Goal: Find contact information: Find contact information

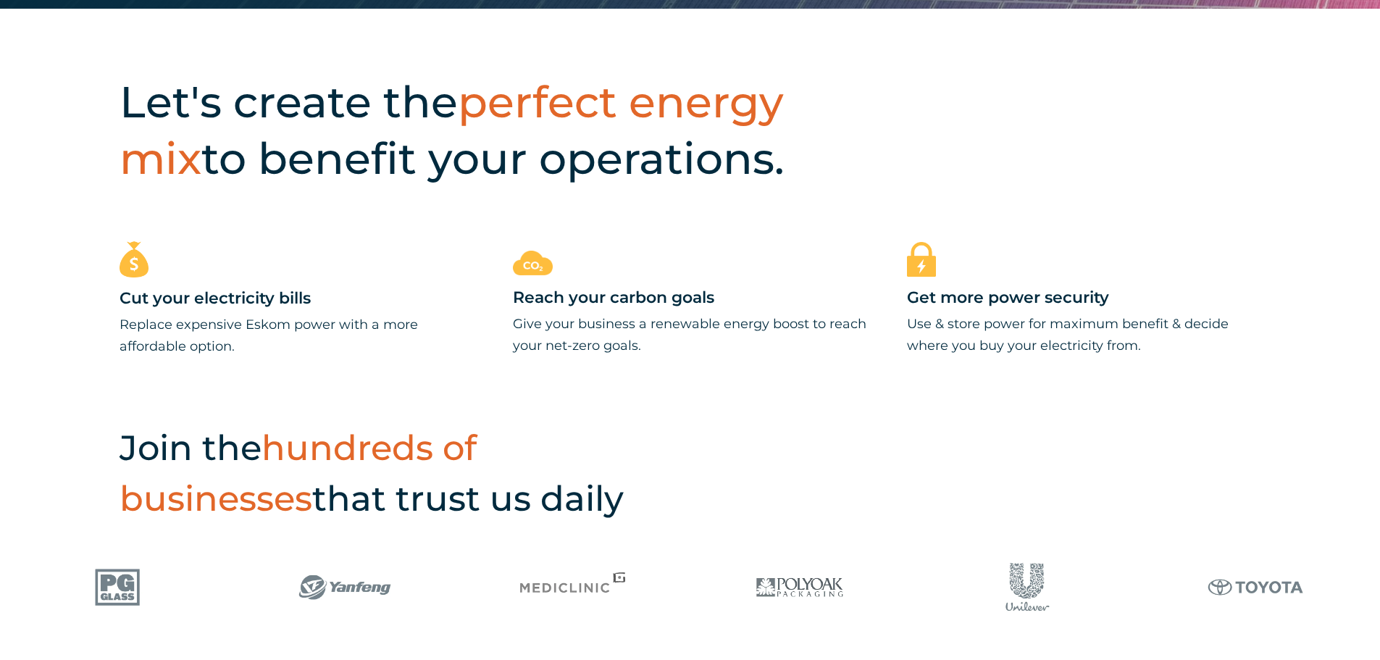
scroll to position [869, 0]
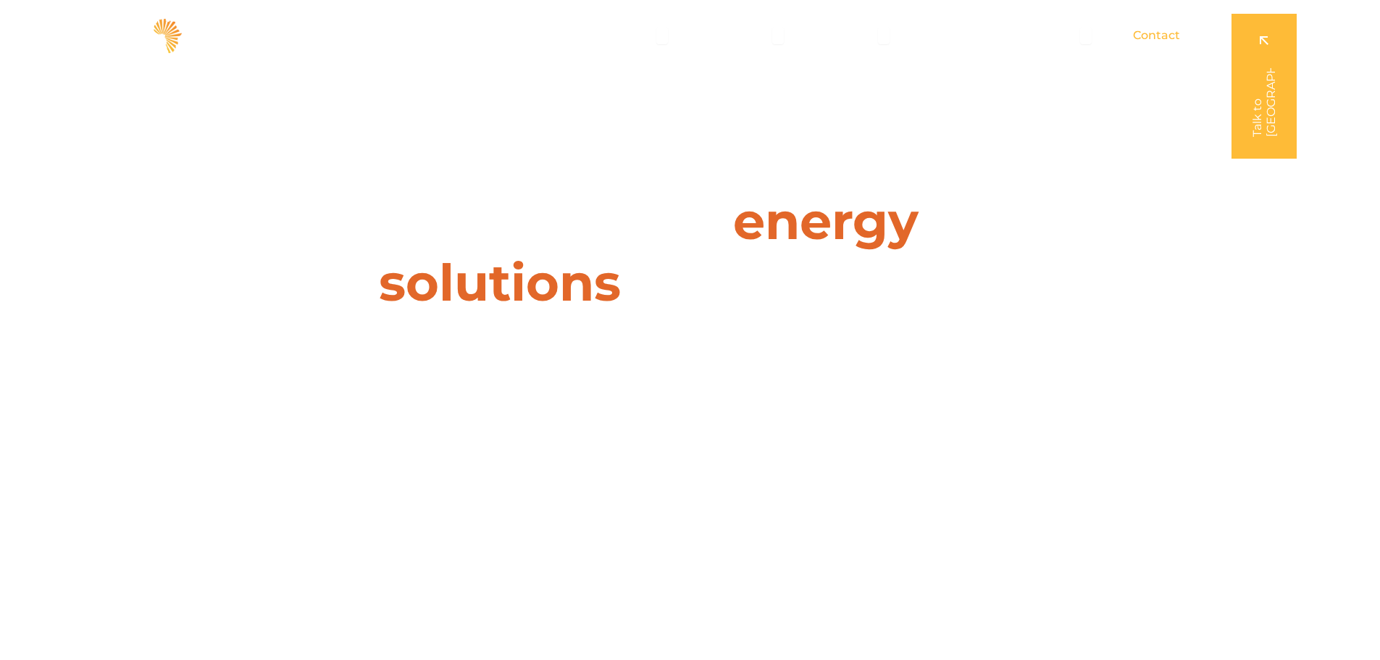
click at [1158, 33] on span "Contact" at bounding box center [1156, 35] width 47 height 17
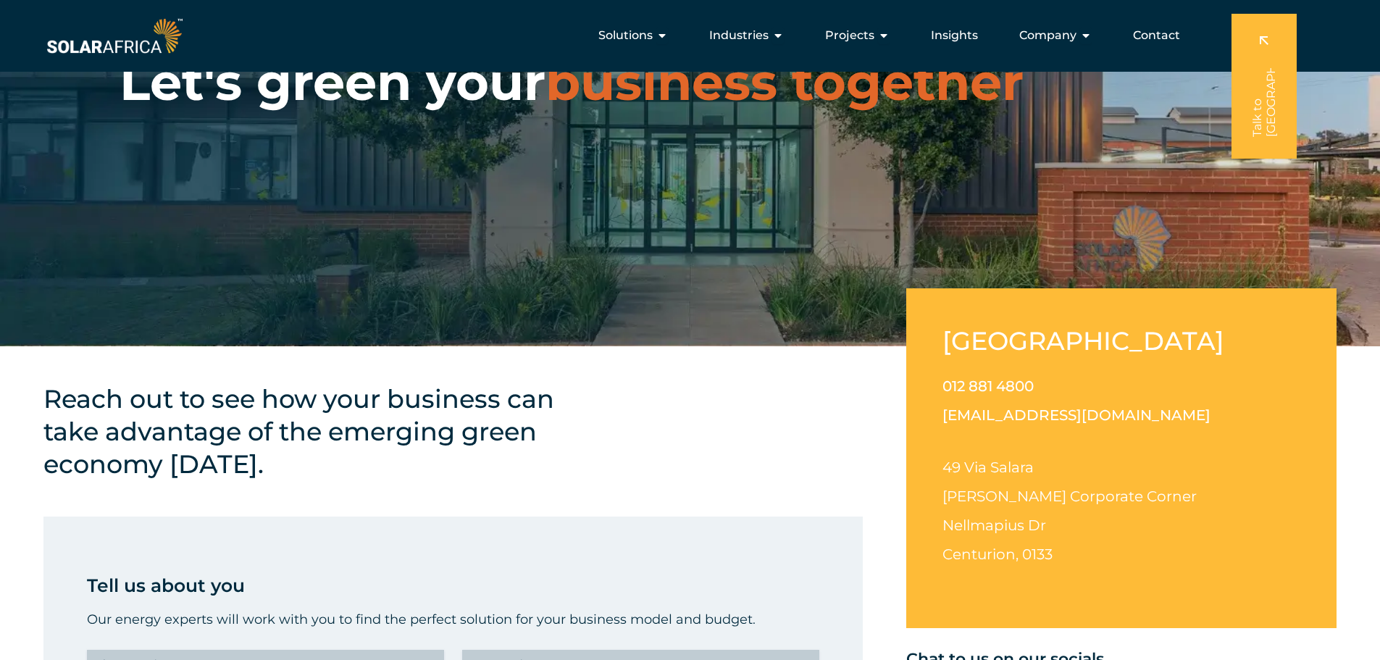
scroll to position [145, 0]
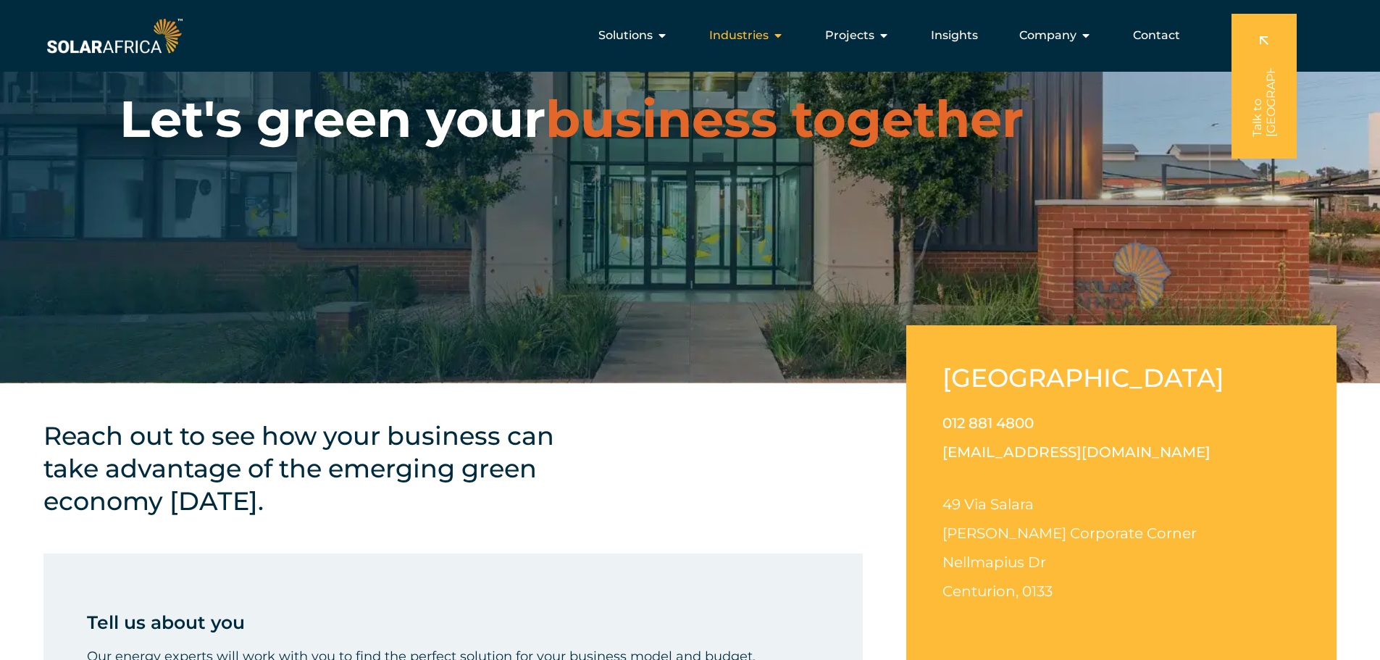
click at [775, 28] on button "Close Industries Open Industries" at bounding box center [778, 35] width 12 height 17
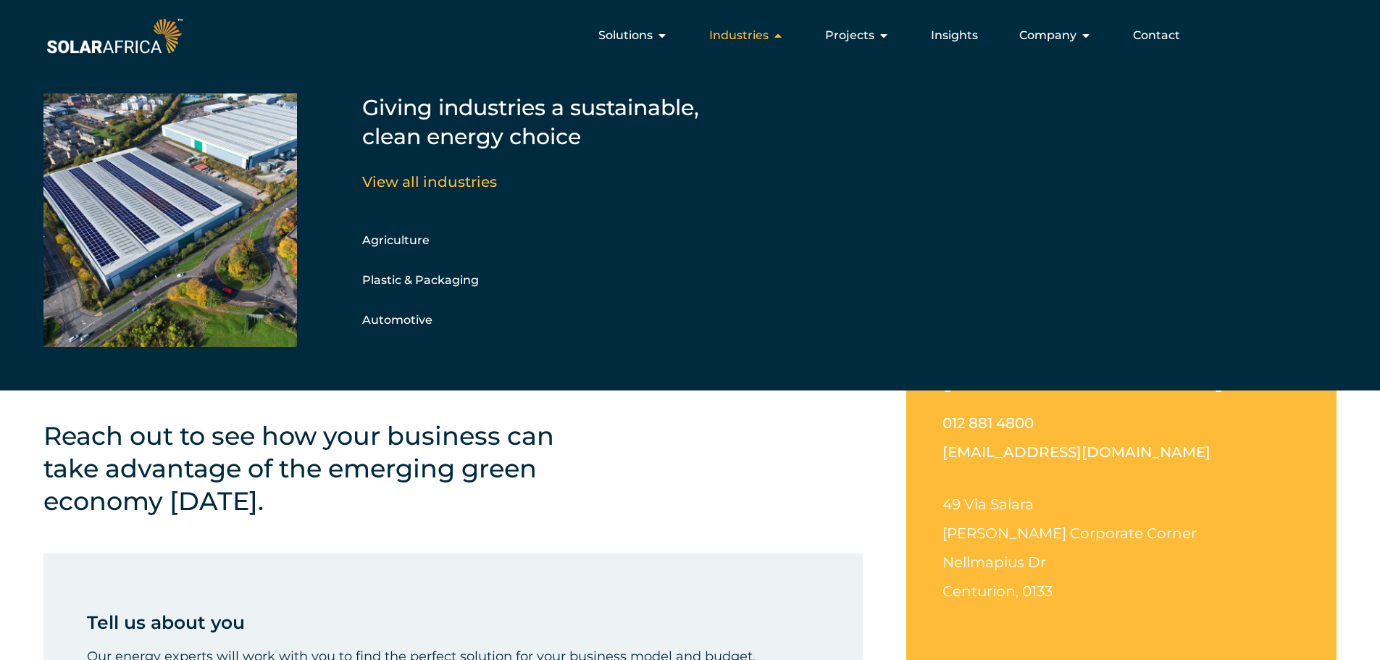
click at [775, 28] on button "Close Industries Open Industries" at bounding box center [778, 35] width 12 height 17
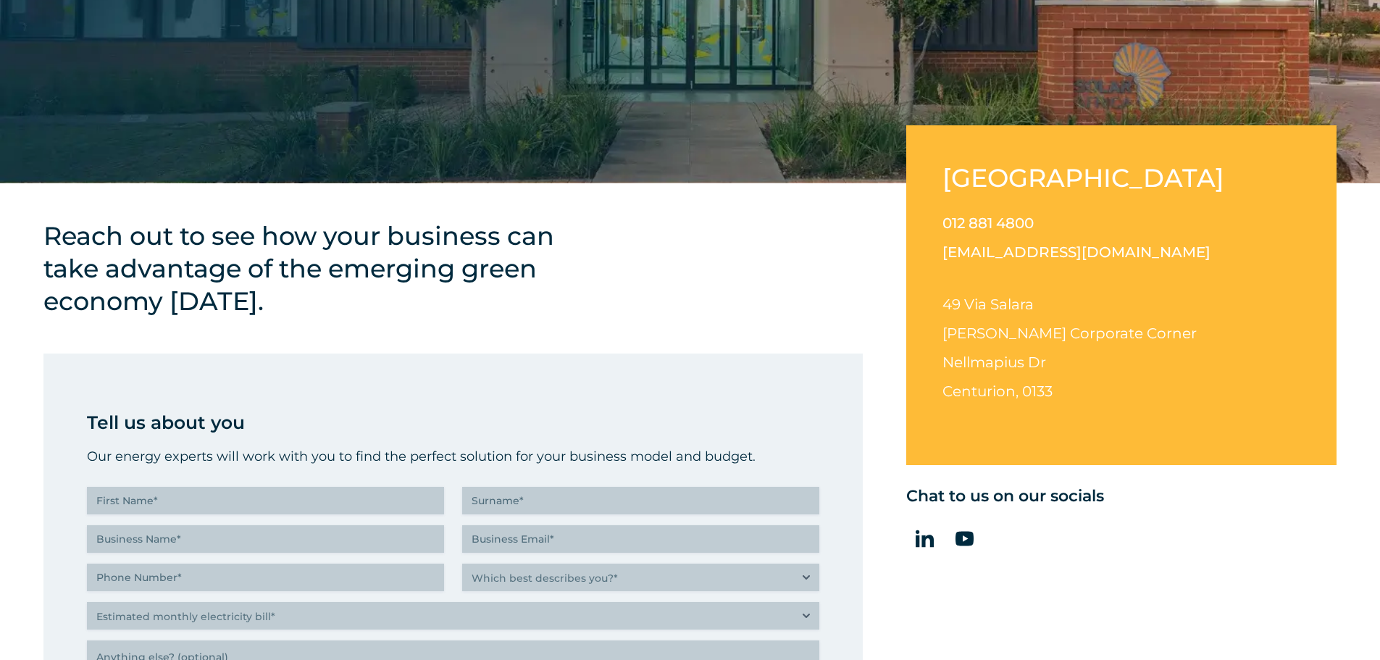
scroll to position [362, 0]
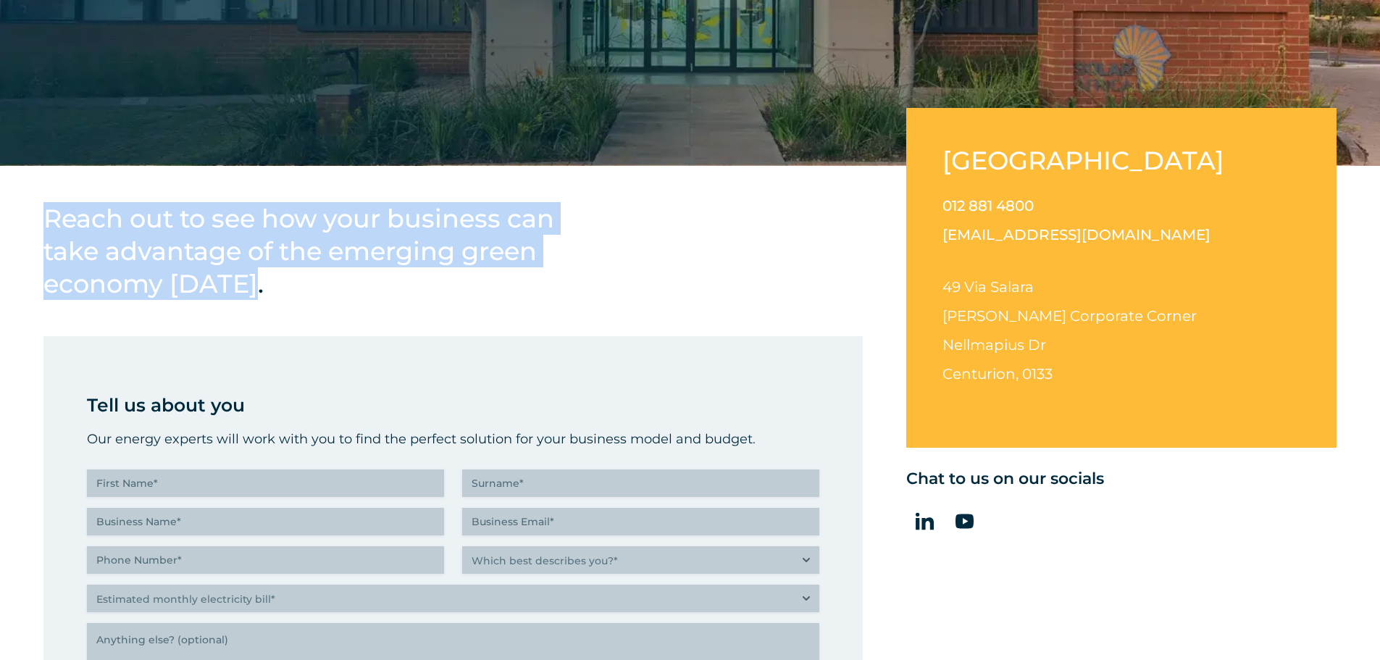
drag, startPoint x: 248, startPoint y: 287, endPoint x: 43, endPoint y: 225, distance: 213.4
click at [43, 225] on h4 "Reach out to see how your business can take advantage of the emerging green eco…" at bounding box center [314, 251] width 543 height 98
click at [294, 280] on h4 "Reach out to see how your business can take advantage of the emerging green eco…" at bounding box center [314, 251] width 543 height 98
drag, startPoint x: 260, startPoint y: 291, endPoint x: 47, endPoint y: 218, distance: 225.0
click at [47, 218] on h4 "Reach out to see how your business can take advantage of the emerging green eco…" at bounding box center [314, 251] width 543 height 98
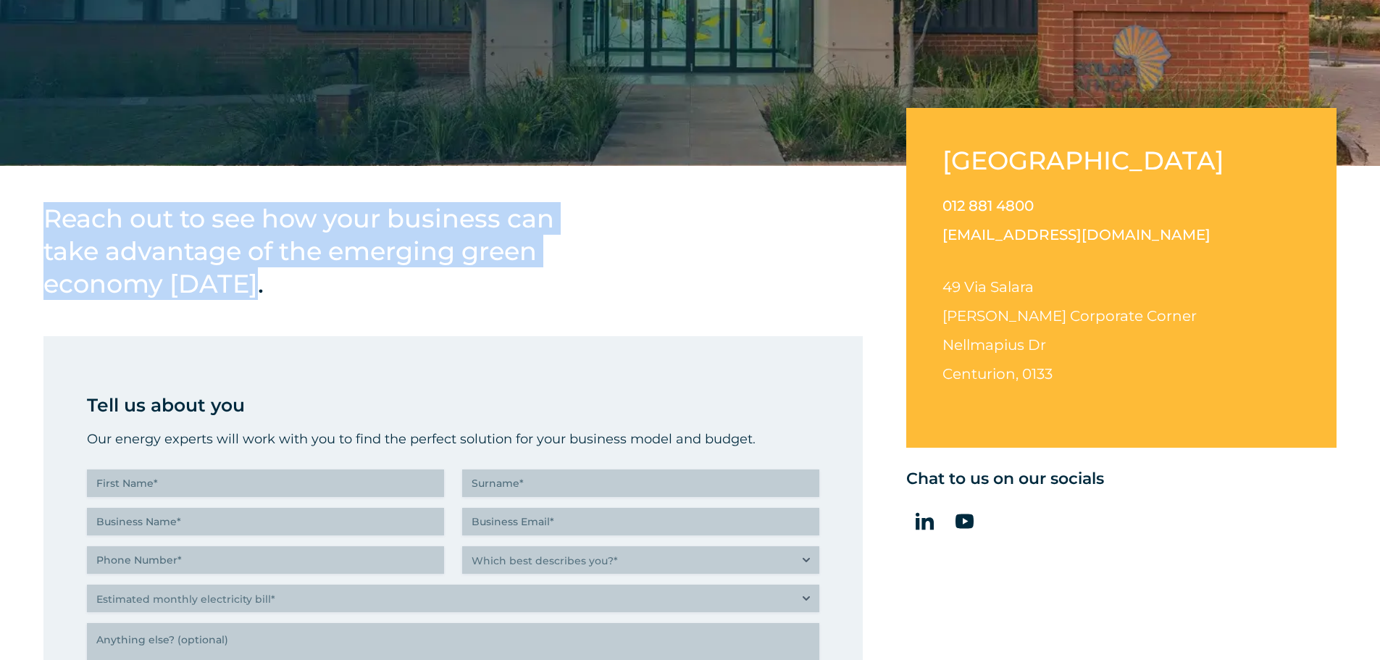
click at [311, 297] on h4 "Reach out to see how your business can take advantage of the emerging green eco…" at bounding box center [314, 251] width 543 height 98
drag, startPoint x: 254, startPoint y: 286, endPoint x: 37, endPoint y: 215, distance: 228.7
click at [37, 215] on div "Reach out to see how your business can take advantage of the emerging green eco…" at bounding box center [690, 554] width 1380 height 777
click at [265, 288] on h4 "Reach out to see how your business can take advantage of the emerging green eco…" at bounding box center [314, 251] width 543 height 98
click at [41, 213] on div "Reach out to see how your business can take advantage of the emerging green eco…" at bounding box center [690, 554] width 1380 height 777
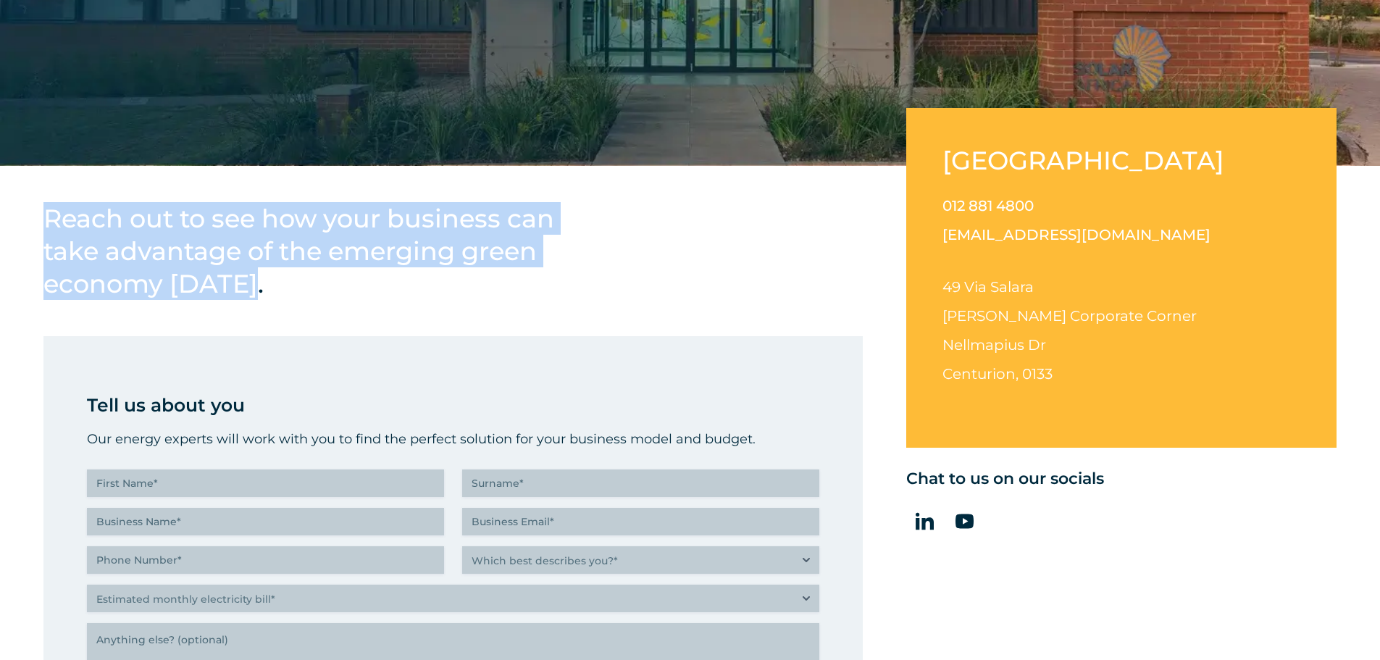
drag, startPoint x: 49, startPoint y: 213, endPoint x: 312, endPoint y: 293, distance: 275.5
click at [312, 293] on h4 "Reach out to see how your business can take advantage of the emerging green eco…" at bounding box center [314, 251] width 543 height 98
